Goal: Check status: Check status

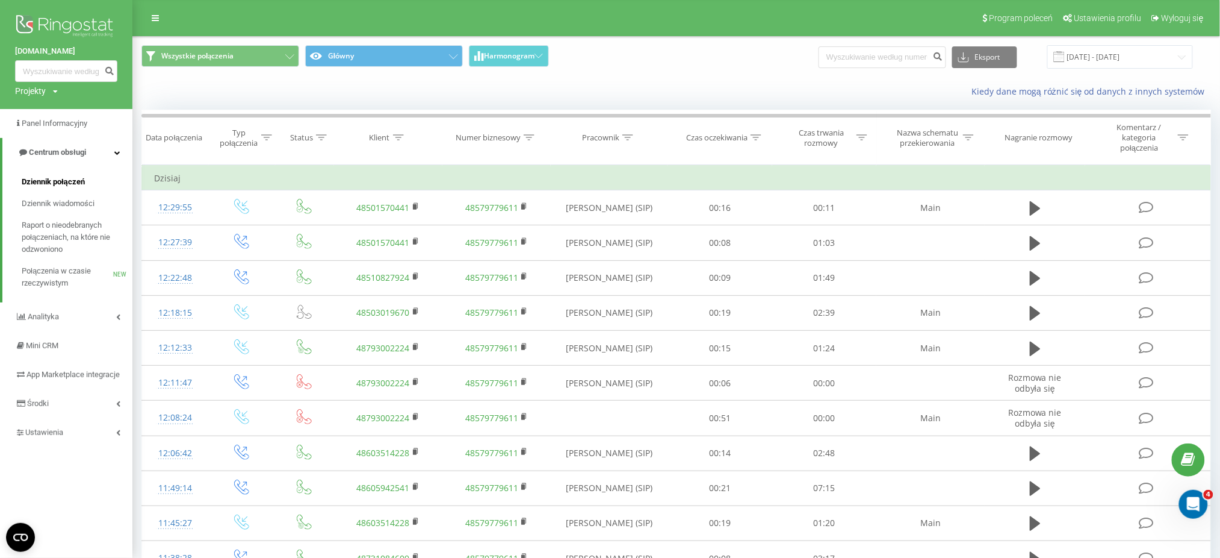
click at [71, 180] on span "Dziennik połączeń" at bounding box center [53, 182] width 63 height 12
